Goal: Task Accomplishment & Management: Manage account settings

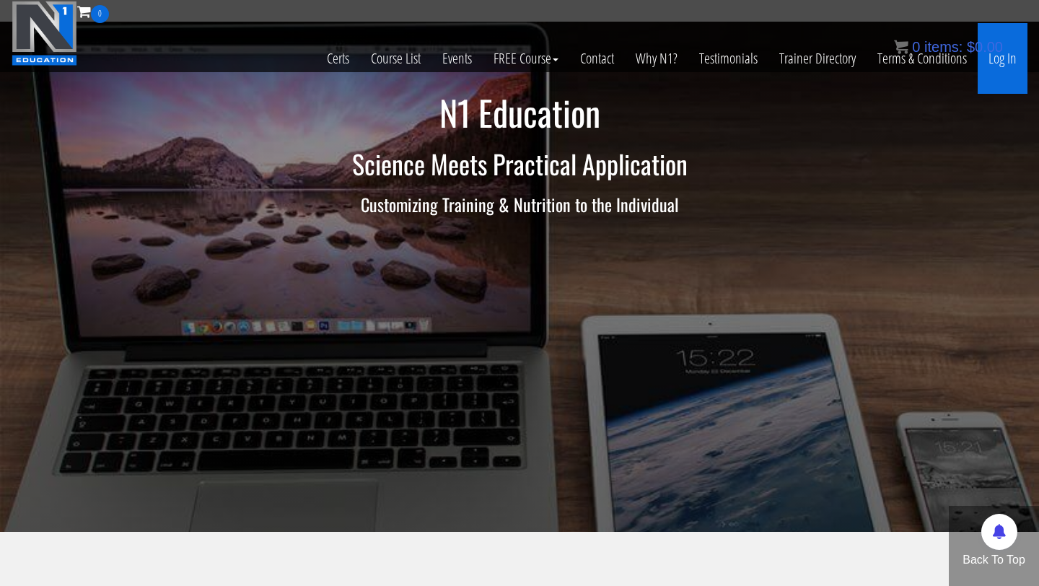
click at [995, 64] on link "Log In" at bounding box center [1003, 58] width 50 height 71
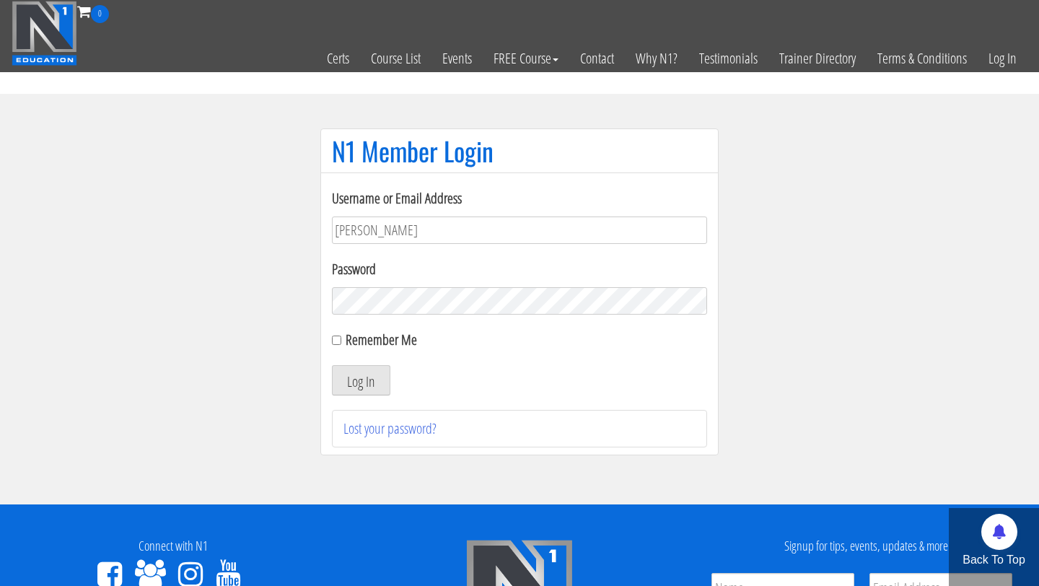
type input "[PERSON_NAME][EMAIL_ADDRESS][PERSON_NAME][DOMAIN_NAME]"
click at [332, 365] on button "Log In" at bounding box center [361, 380] width 58 height 30
